Goal: Task Accomplishment & Management: Manage account settings

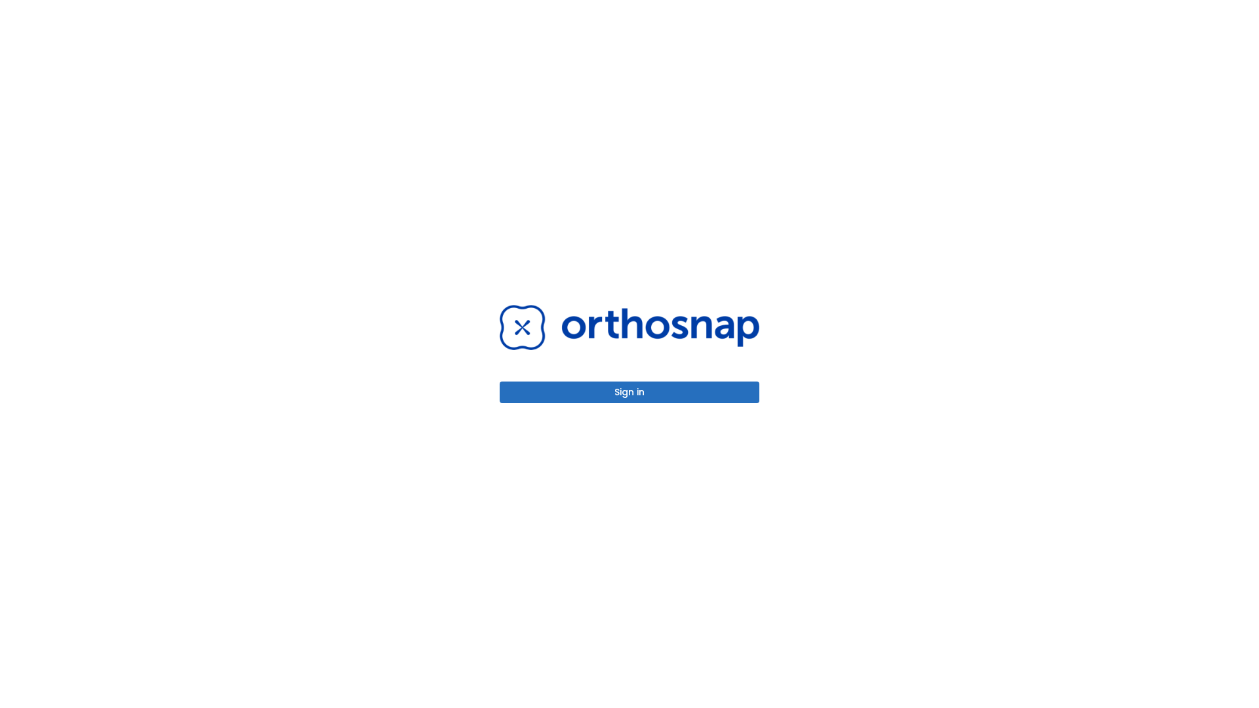
click at [629, 392] on button "Sign in" at bounding box center [629, 393] width 260 height 22
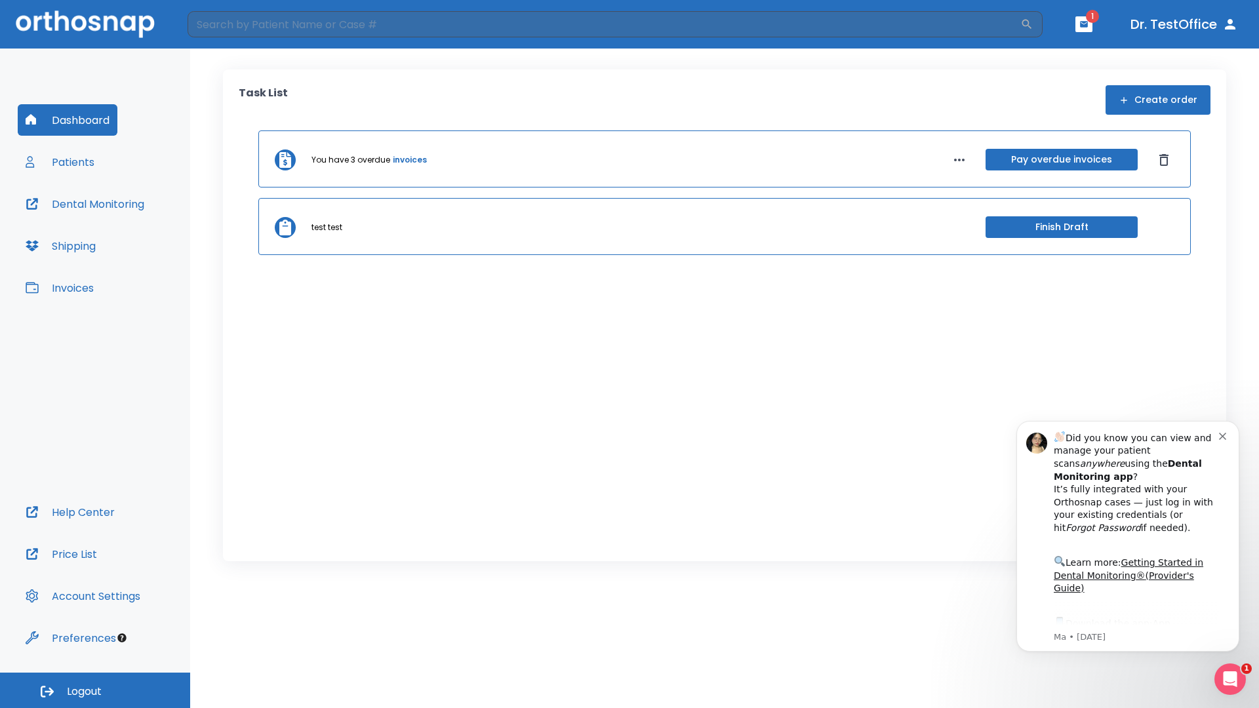
click at [95, 690] on span "Logout" at bounding box center [84, 691] width 35 height 14
